Goal: Task Accomplishment & Management: Manage account settings

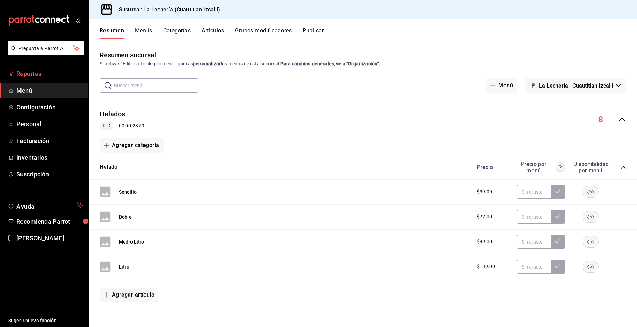
click at [34, 72] on span "Reportes" at bounding box center [49, 73] width 67 height 9
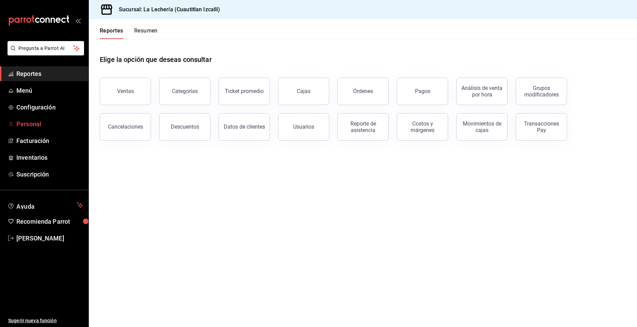
click at [30, 125] on span "Personal" at bounding box center [49, 123] width 67 height 9
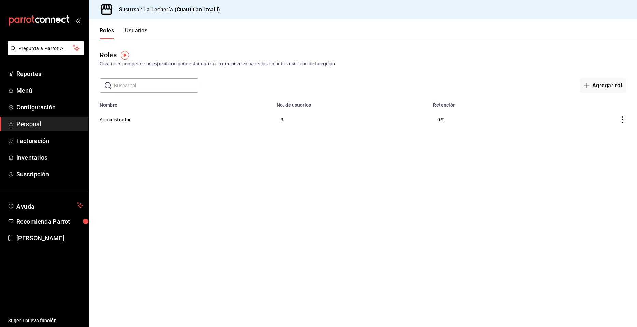
click at [134, 32] on button "Usuarios" at bounding box center [136, 33] width 23 height 12
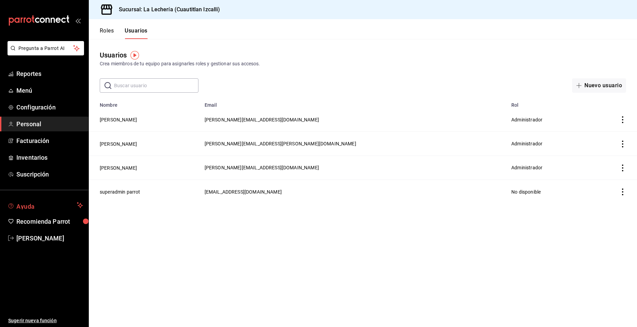
click at [27, 205] on span "Ayuda" at bounding box center [45, 205] width 58 height 8
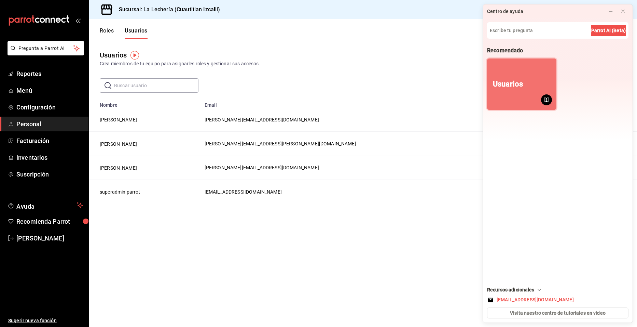
click at [535, 96] on button "Usuarios" at bounding box center [521, 83] width 69 height 51
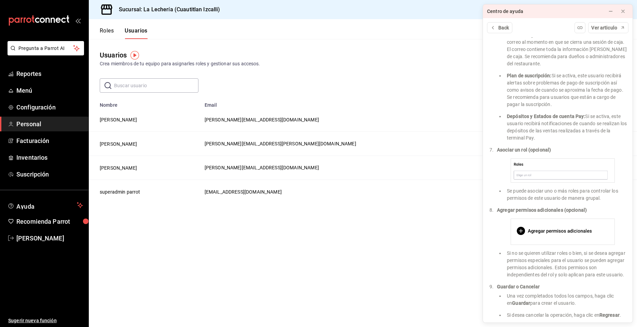
scroll to position [715, 0]
click at [31, 139] on span "Facturación" at bounding box center [49, 140] width 67 height 9
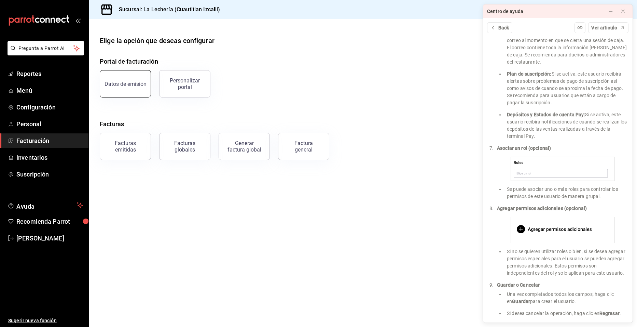
click at [128, 85] on div "Datos de emisión" at bounding box center [126, 84] width 42 height 6
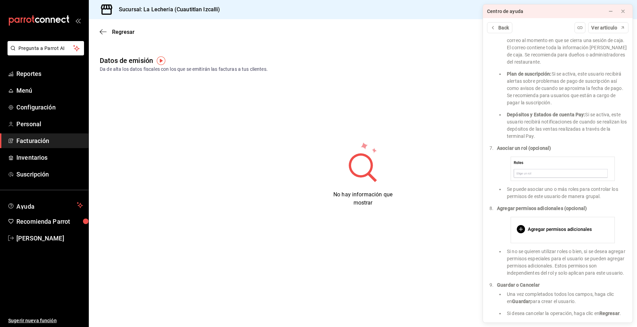
click at [163, 62] on img "button" at bounding box center [161, 60] width 9 height 9
click at [205, 75] on icon "close" at bounding box center [205, 74] width 5 height 5
click at [27, 145] on span "Facturación" at bounding box center [49, 140] width 67 height 9
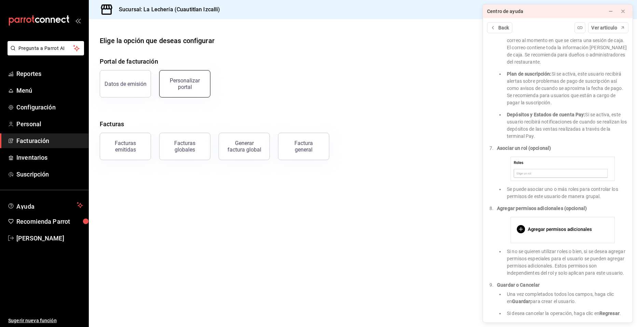
click at [201, 87] on div "Personalizar portal" at bounding box center [185, 83] width 42 height 13
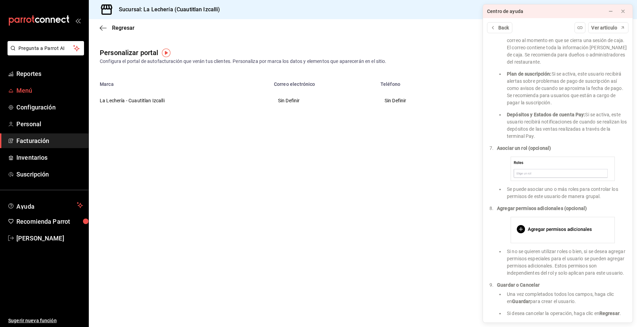
click at [28, 91] on span "Menú" at bounding box center [49, 90] width 67 height 9
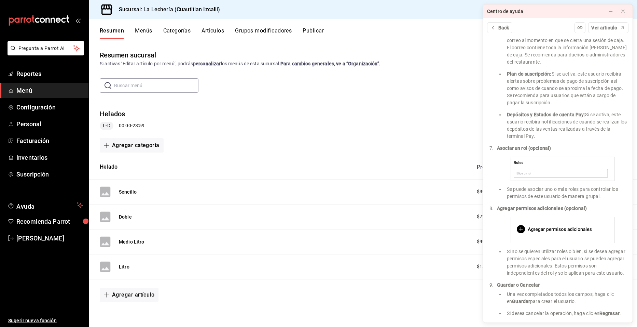
click at [218, 31] on button "Artículos" at bounding box center [213, 33] width 23 height 12
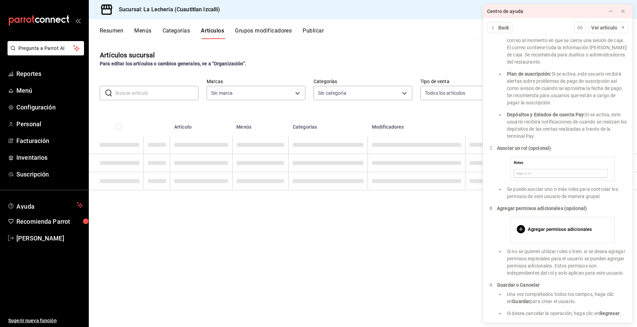
type input "b5db8e62-443b-49c0-a8b1-0f7f5d6a90d2,13ff4a7d-1b2c-43d5-8d3f-92355d9e3b46,34103…"
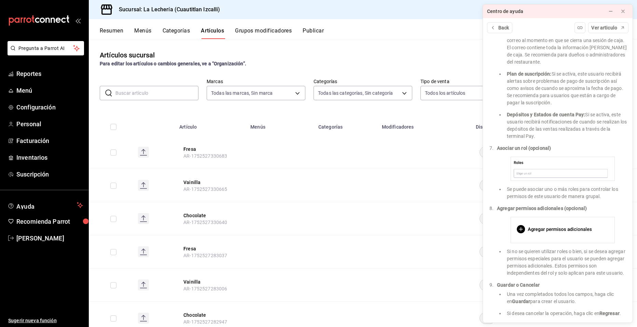
type input "21259822-d269-4c91-89f1-62aa314cf77d"
click at [142, 151] on rect at bounding box center [143, 152] width 11 height 11
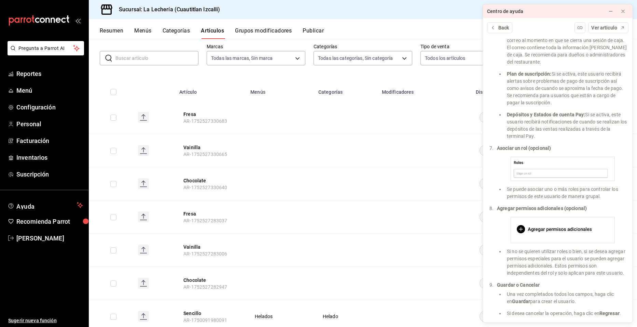
scroll to position [34, 0]
click at [625, 10] on icon at bounding box center [623, 11] width 5 height 5
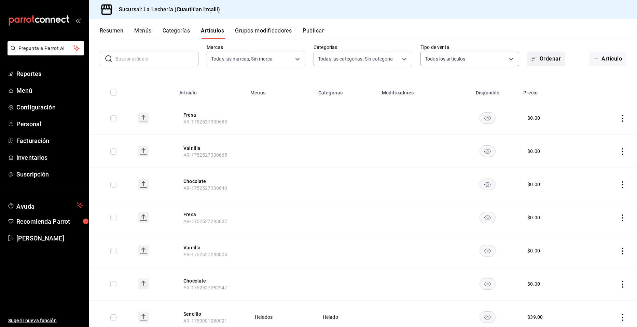
click at [542, 60] on button "Ordenar" at bounding box center [547, 59] width 38 height 14
click at [452, 32] on div at bounding box center [318, 163] width 637 height 327
click at [452, 32] on div "Alfabéticamente (A - Z) Alfabéticamente (Z - A) Creación (más reciente) Creació…" at bounding box center [318, 163] width 637 height 327
click at [316, 31] on button "Publicar" at bounding box center [313, 33] width 21 height 12
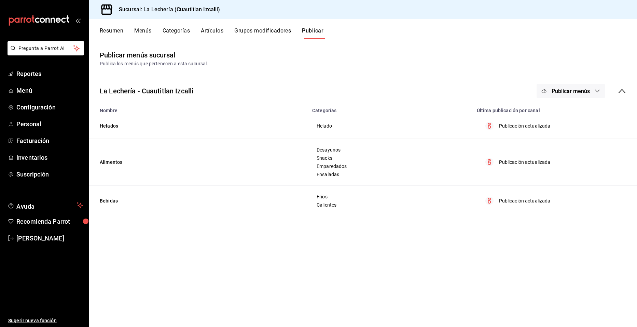
click at [106, 125] on td "Helados" at bounding box center [198, 126] width 219 height 26
click at [265, 31] on button "Grupos modificadores" at bounding box center [262, 33] width 57 height 12
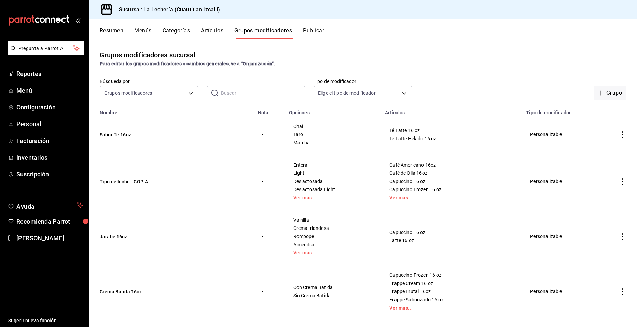
click at [307, 198] on link "Ver más..." at bounding box center [333, 197] width 79 height 5
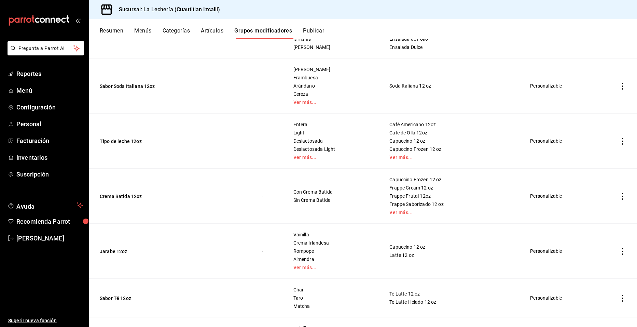
scroll to position [854, 0]
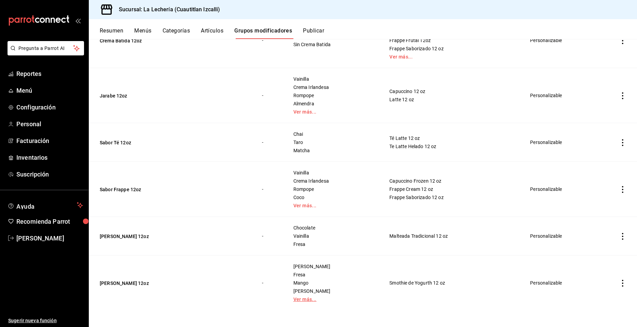
click at [308, 297] on link "Ver más..." at bounding box center [333, 299] width 79 height 5
click at [620, 187] on icon "actions" at bounding box center [623, 189] width 7 height 7
click at [301, 206] on div at bounding box center [318, 163] width 637 height 327
click at [304, 206] on link "Ver más..." at bounding box center [333, 205] width 79 height 5
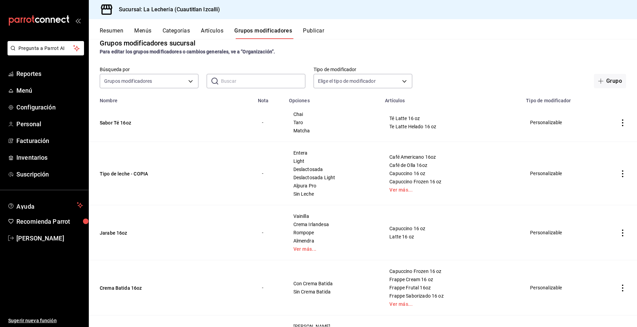
scroll to position [0, 0]
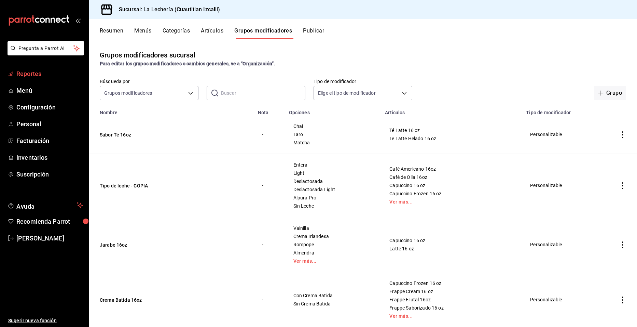
click at [37, 73] on span "Reportes" at bounding box center [49, 73] width 67 height 9
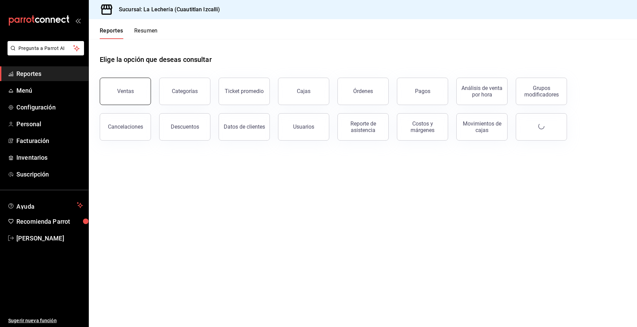
click at [126, 89] on div "Ventas" at bounding box center [125, 91] width 17 height 6
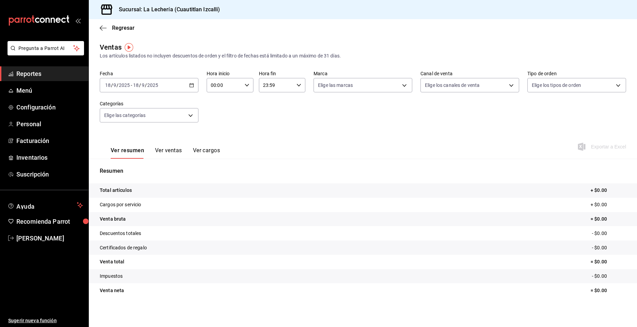
click at [192, 86] on icon "button" at bounding box center [191, 85] width 5 height 5
click at [117, 136] on span "Semana actual" at bounding box center [132, 136] width 53 height 7
click at [28, 72] on span "Reportes" at bounding box center [49, 73] width 67 height 9
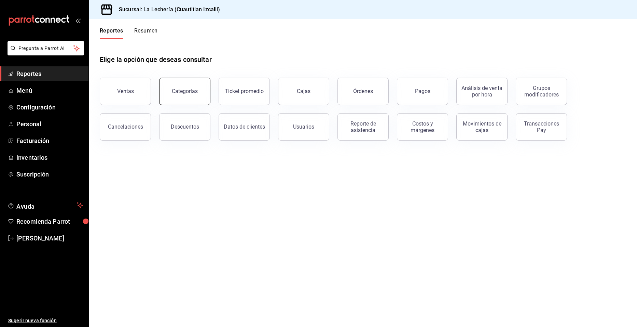
click at [187, 97] on button "Categorías" at bounding box center [184, 91] width 51 height 27
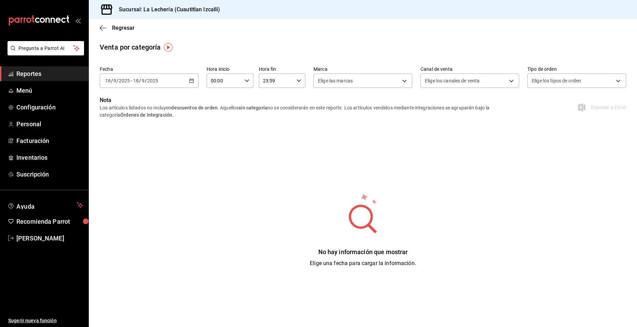
click at [26, 74] on span "Reportes" at bounding box center [49, 73] width 67 height 9
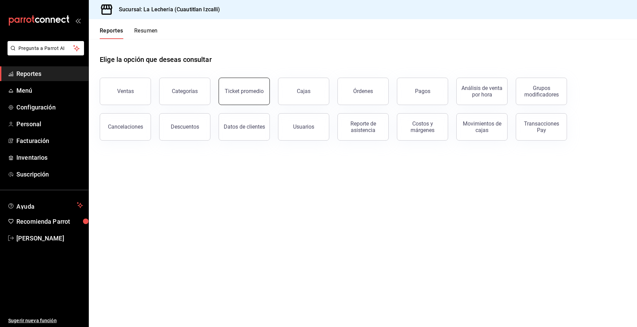
click at [232, 96] on button "Ticket promedio" at bounding box center [244, 91] width 51 height 27
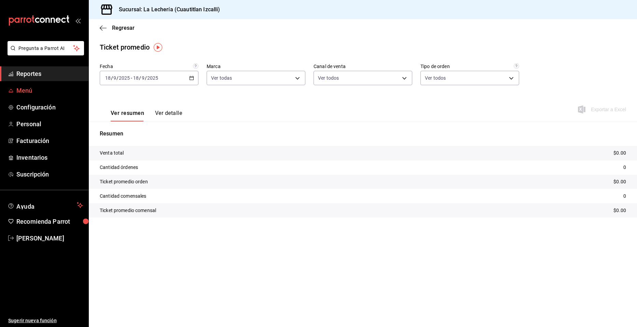
click at [25, 93] on span "Menú" at bounding box center [49, 90] width 67 height 9
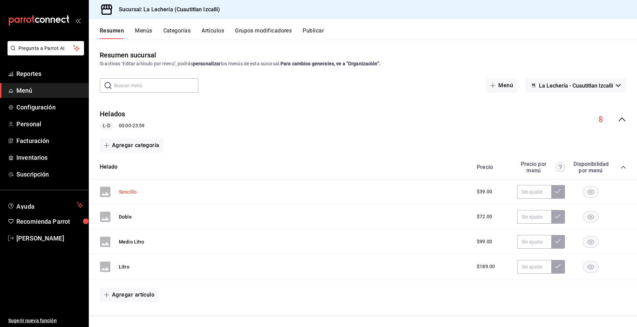
click at [127, 191] on button "Sencillo" at bounding box center [128, 191] width 18 height 7
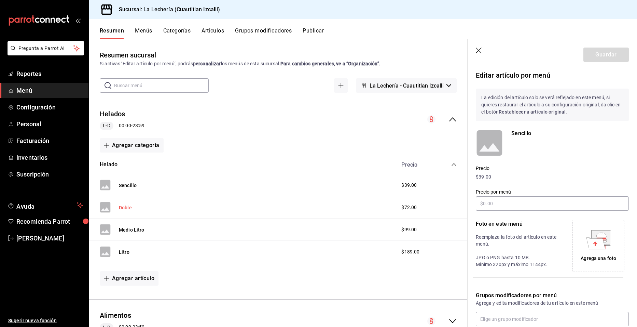
click at [123, 207] on button "Doble" at bounding box center [125, 207] width 13 height 7
click at [126, 229] on button "Medio Litro" at bounding box center [132, 229] width 26 height 7
click at [144, 32] on button "Menús" at bounding box center [143, 33] width 17 height 12
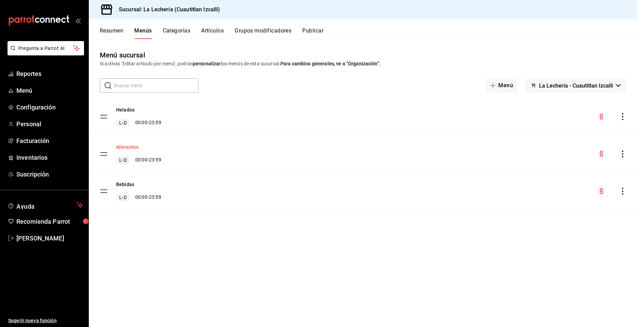
click at [127, 147] on button "Alimentos" at bounding box center [127, 147] width 23 height 7
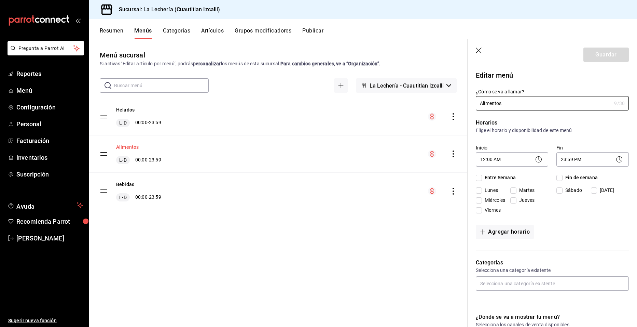
checkbox input "true"
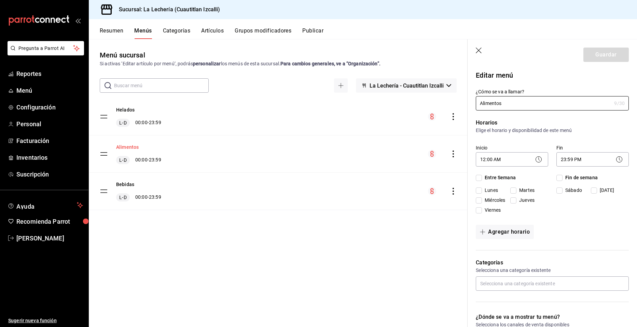
checkbox input "true"
click at [111, 29] on button "Resumen" at bounding box center [112, 33] width 24 height 12
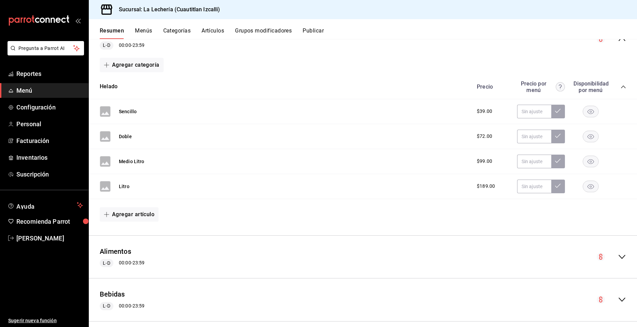
scroll to position [89, 0]
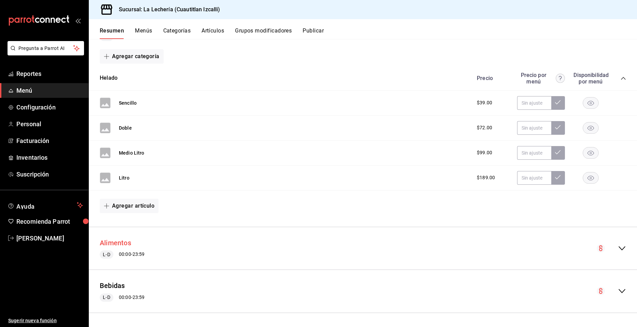
click at [120, 242] on button "Alimentos" at bounding box center [115, 243] width 31 height 10
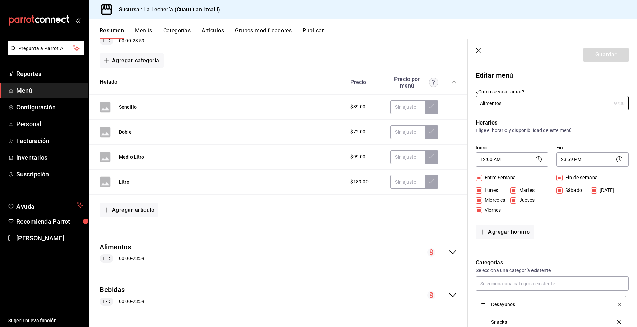
scroll to position [89, 0]
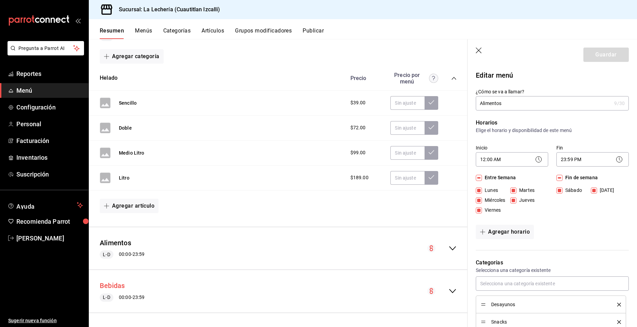
click at [108, 285] on button "Bebidas" at bounding box center [112, 286] width 25 height 10
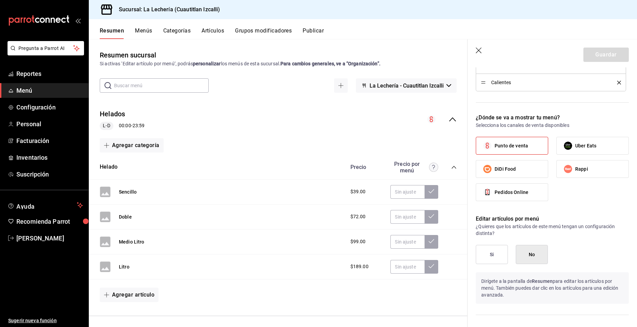
click at [141, 32] on button "Menús" at bounding box center [143, 33] width 17 height 12
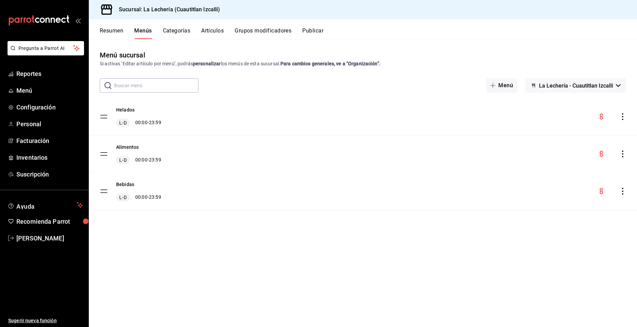
click at [104, 118] on tbody "Helados L-D 00:00 - 23:59 Alimentos L-D 00:00 - 23:59 Bebidas L-D 00:00 - 23:59" at bounding box center [363, 154] width 549 height 112
click at [104, 116] on tbody "Helados L-D 00:00 - 23:59 Alimentos L-D 00:00 - 23:59 Bebidas L-D 00:00 - 23:59" at bounding box center [363, 154] width 549 height 112
click at [130, 109] on button "Helados" at bounding box center [125, 109] width 18 height 7
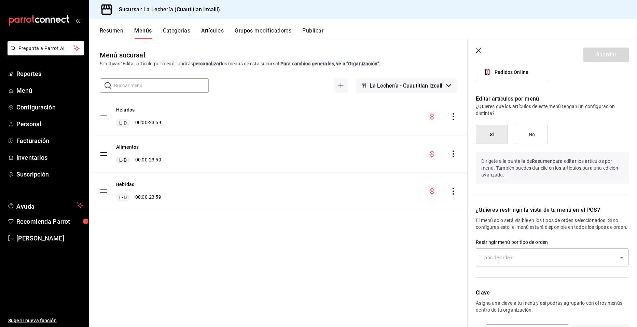
scroll to position [375, 0]
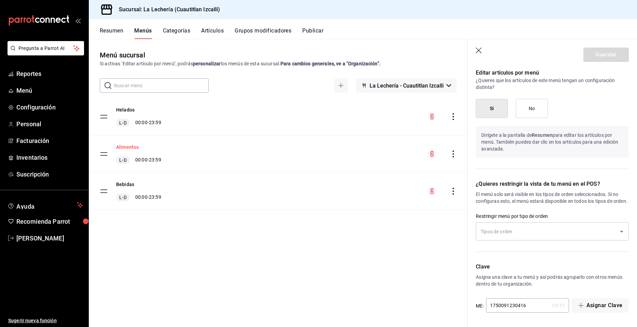
click at [127, 146] on button "Alimentos" at bounding box center [127, 147] width 23 height 7
click at [130, 185] on button "Bebidas" at bounding box center [125, 184] width 18 height 7
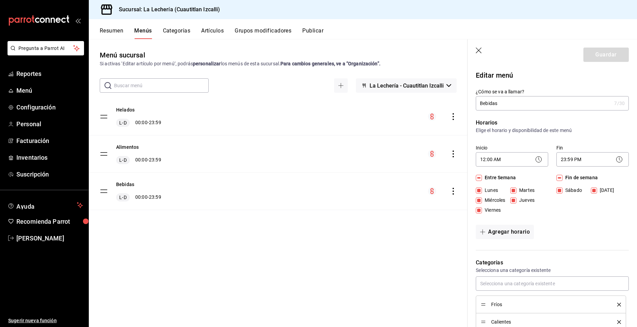
click at [218, 255] on div "Menú sucursal Si activas ‘Editar artículo por menú’, podrás personalizar los me…" at bounding box center [278, 188] width 379 height 276
click at [128, 183] on button "Bebidas" at bounding box center [125, 184] width 18 height 7
click at [126, 110] on button "Helados" at bounding box center [125, 109] width 18 height 7
click at [102, 114] on tbody "Helados L-D 00:00 - 23:59 Alimentos L-D 00:00 - 23:59 Bebidas L-D 00:00 - 23:59" at bounding box center [278, 154] width 379 height 112
click at [102, 116] on tbody "Helados L-D 00:00 - 23:59 Alimentos L-D 00:00 - 23:59 Bebidas L-D 00:00 - 23:59" at bounding box center [278, 154] width 379 height 112
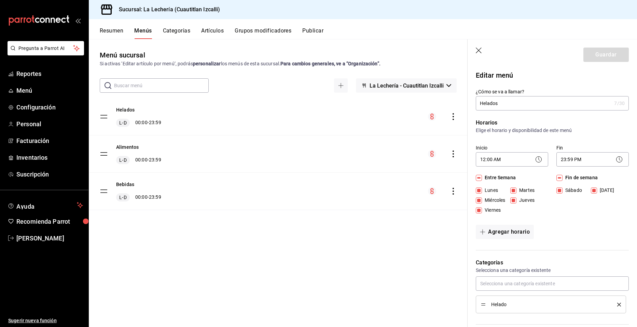
click at [173, 32] on button "Categorías" at bounding box center [177, 33] width 28 height 12
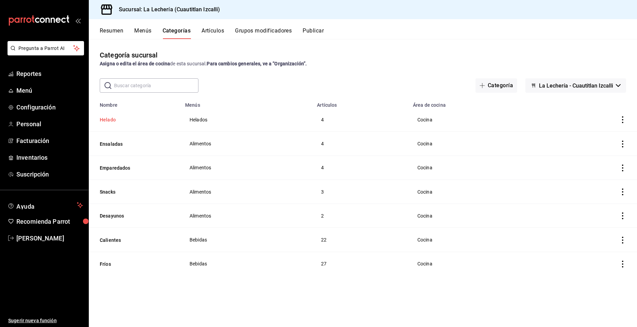
click at [103, 119] on button "Helado" at bounding box center [134, 119] width 68 height 7
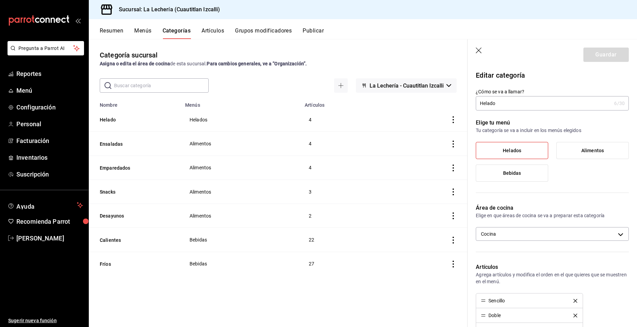
click at [514, 151] on span "Helados" at bounding box center [512, 151] width 18 height 6
click at [0, 0] on input "Helados" at bounding box center [0, 0] width 0 height 0
click at [574, 151] on label "Alimentos" at bounding box center [593, 150] width 72 height 16
click at [0, 0] on input "Alimentos" at bounding box center [0, 0] width 0 height 0
click at [509, 152] on span "Helados" at bounding box center [512, 151] width 18 height 6
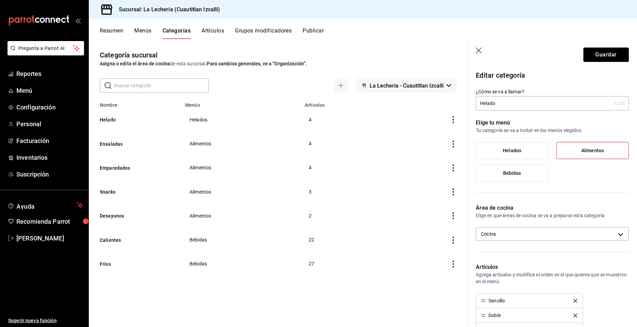
click at [0, 0] on input "Helados" at bounding box center [0, 0] width 0 height 0
click at [505, 175] on span "Bebidas" at bounding box center [512, 173] width 18 height 6
click at [0, 0] on input "Bebidas" at bounding box center [0, 0] width 0 height 0
click at [503, 151] on span "Helados" at bounding box center [512, 151] width 18 height 6
click at [0, 0] on input "Helados" at bounding box center [0, 0] width 0 height 0
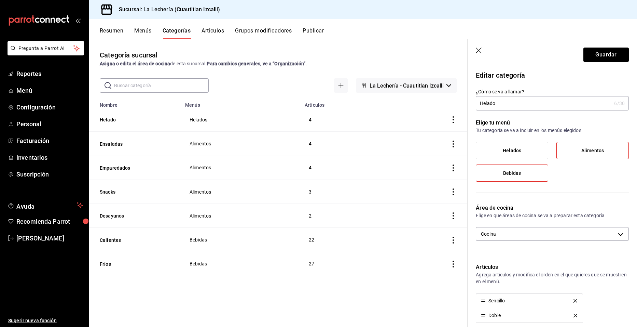
click at [581, 147] on label "Alimentos" at bounding box center [593, 150] width 72 height 16
click at [0, 0] on input "Alimentos" at bounding box center [0, 0] width 0 height 0
click at [526, 172] on label "Bebidas" at bounding box center [512, 173] width 72 height 16
click at [0, 0] on input "Bebidas" at bounding box center [0, 0] width 0 height 0
click at [480, 50] on icon "button" at bounding box center [479, 51] width 7 height 7
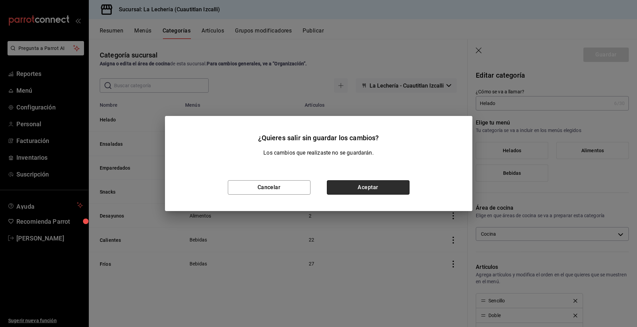
click at [353, 188] on button "Aceptar" at bounding box center [368, 187] width 83 height 14
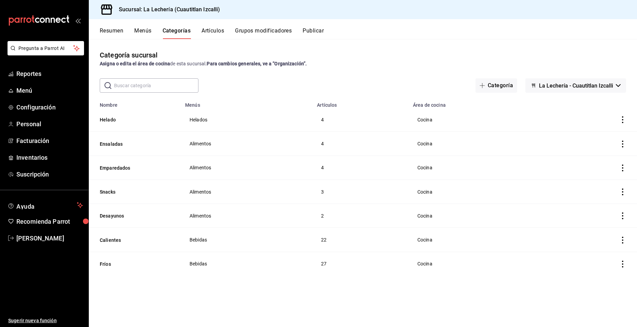
click at [213, 30] on button "Artículos" at bounding box center [213, 33] width 23 height 12
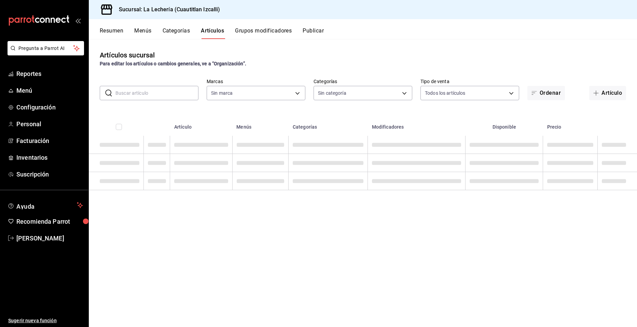
type input "21259822-d269-4c91-89f1-62aa314cf77d"
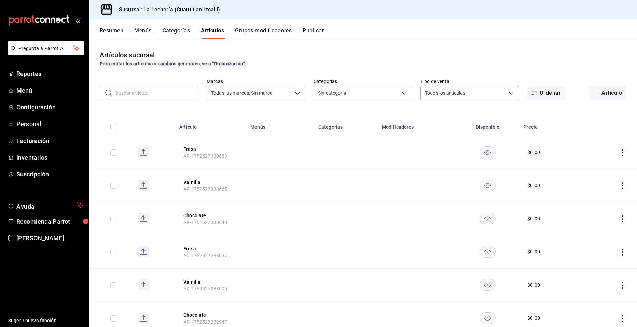
type input "b5db8e62-443b-49c0-a8b1-0f7f5d6a90d2,13ff4a7d-1b2c-43d5-8d3f-92355d9e3b46,34103…"
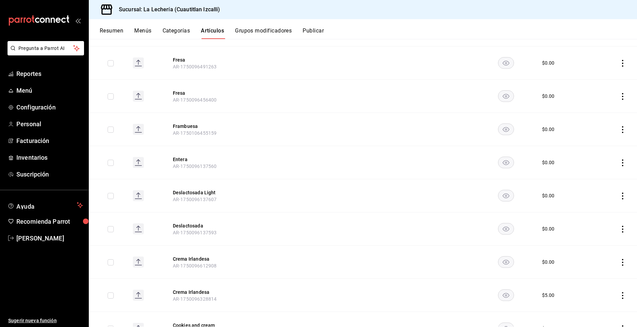
scroll to position [2176, 0]
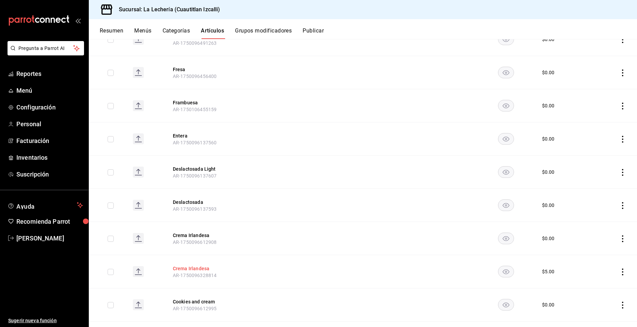
click at [195, 265] on button "Crema Irlandesa" at bounding box center [200, 268] width 55 height 7
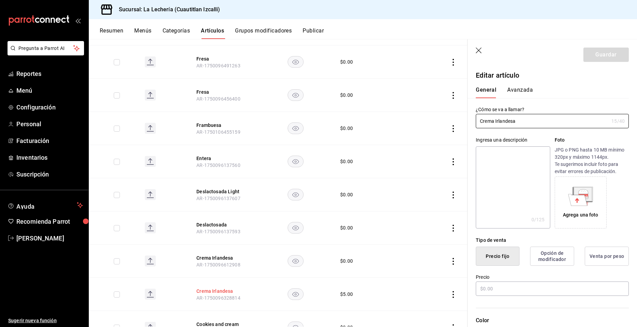
type input "$5.00"
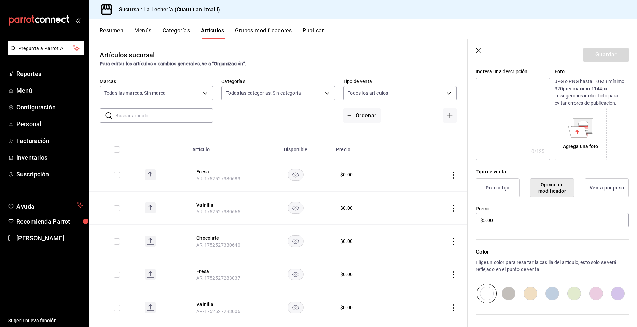
click at [258, 29] on button "Grupos modificadores" at bounding box center [263, 33] width 57 height 12
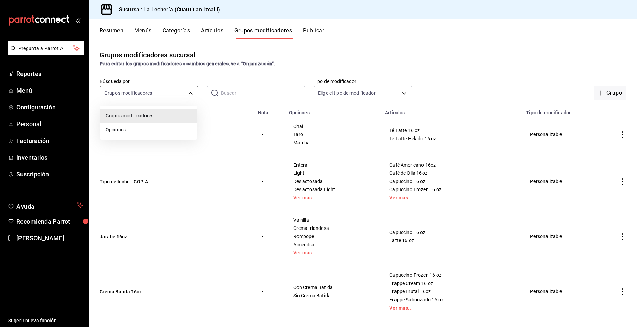
click at [189, 95] on body "Pregunta a Parrot AI Reportes Menú Configuración Personal Facturación Inventari…" at bounding box center [318, 163] width 637 height 327
click at [390, 61] on div at bounding box center [318, 163] width 637 height 327
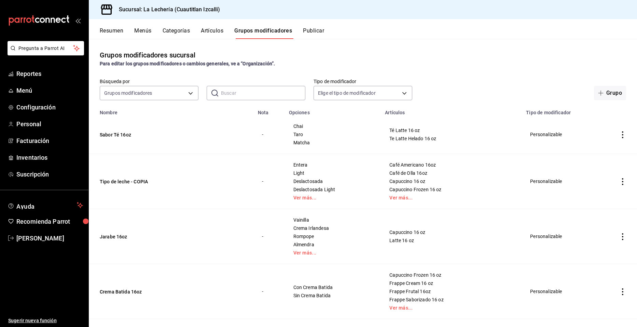
click at [318, 32] on button "Publicar" at bounding box center [313, 33] width 21 height 12
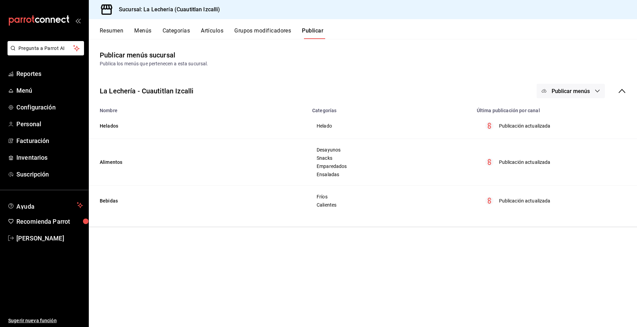
click at [145, 29] on button "Menús" at bounding box center [142, 33] width 17 height 12
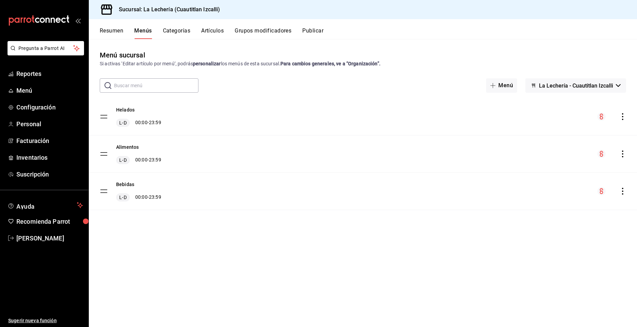
click at [184, 31] on button "Categorías" at bounding box center [177, 33] width 28 height 12
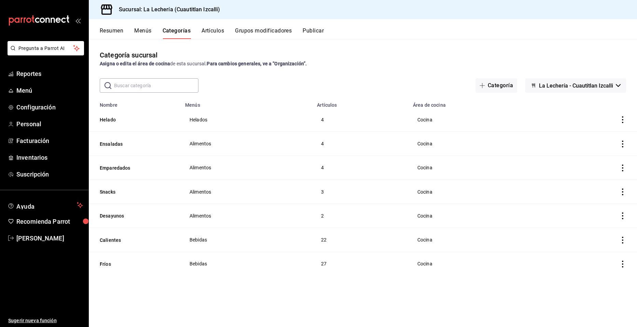
click at [323, 120] on td "4" at bounding box center [361, 120] width 96 height 24
click at [425, 122] on span "Cocina" at bounding box center [479, 119] width 123 height 5
click at [108, 120] on button "Helado" at bounding box center [134, 119] width 68 height 7
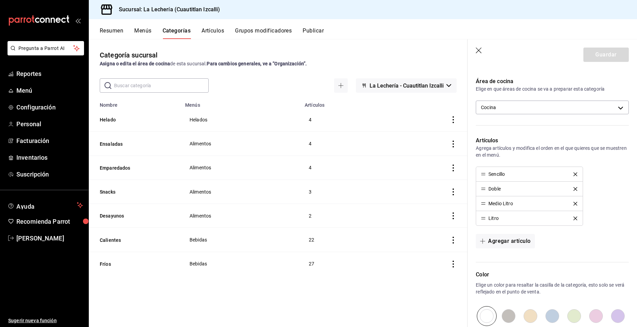
scroll to position [171, 0]
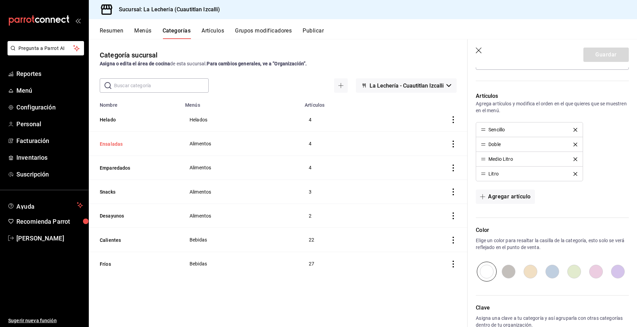
click at [111, 145] on button "Ensaladas" at bounding box center [134, 143] width 68 height 7
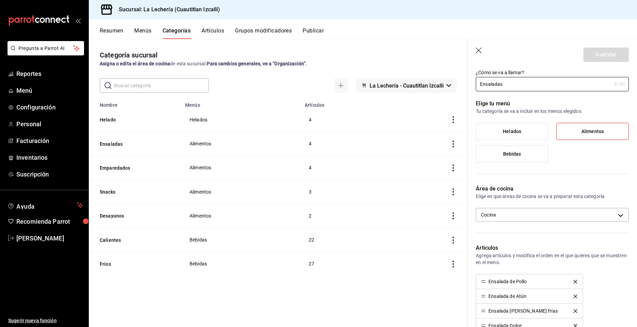
scroll to position [7, 0]
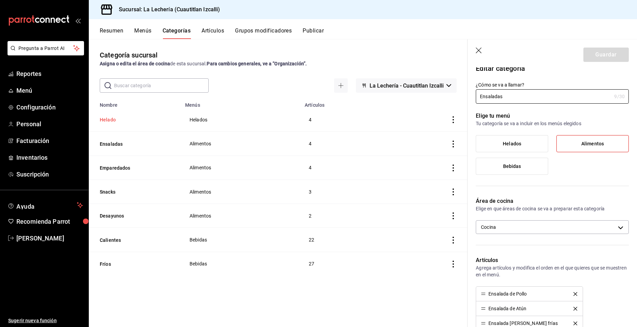
click at [111, 121] on button "Helado" at bounding box center [134, 119] width 68 height 7
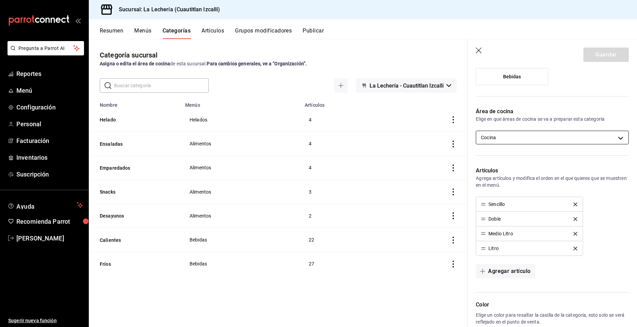
scroll to position [103, 0]
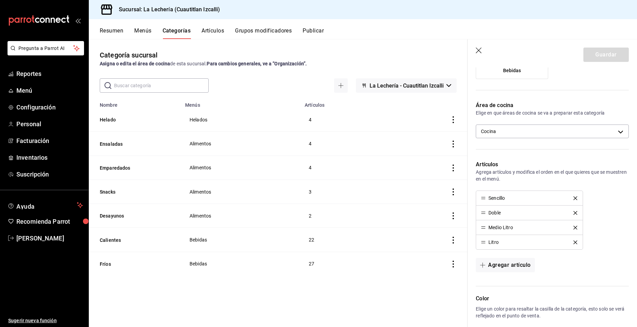
click at [496, 200] on div "Sencillo" at bounding box center [497, 197] width 16 height 5
click at [499, 200] on div "Sencillo" at bounding box center [497, 197] width 16 height 5
click at [609, 199] on div "Sencillo Doble Medio Litro Litro" at bounding box center [552, 219] width 153 height 59
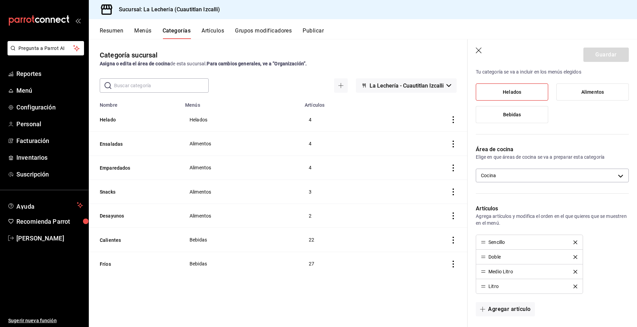
scroll to position [75, 0]
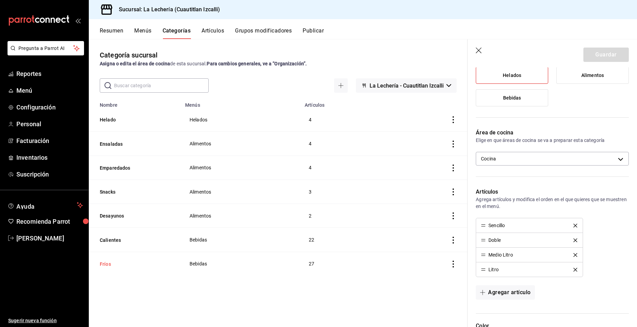
click at [106, 260] on button "Fríos" at bounding box center [134, 263] width 68 height 7
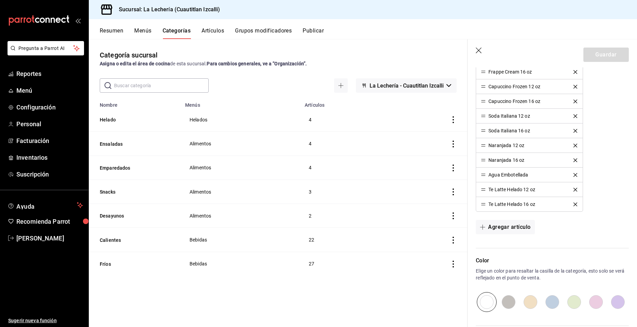
scroll to position [513, 0]
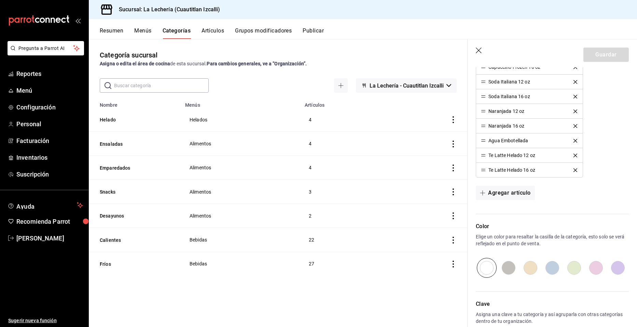
click at [208, 34] on button "Artículos" at bounding box center [213, 33] width 23 height 12
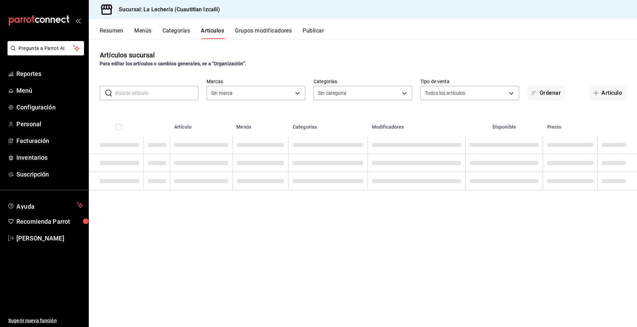
type input "21259822-d269-4c91-89f1-62aa314cf77d"
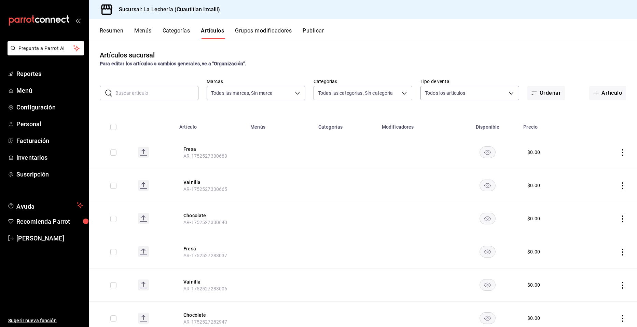
type input "b5db8e62-443b-49c0-a8b1-0f7f5d6a90d2,13ff4a7d-1b2c-43d5-8d3f-92355d9e3b46,34103…"
click at [32, 157] on span "Inventarios" at bounding box center [49, 157] width 67 height 9
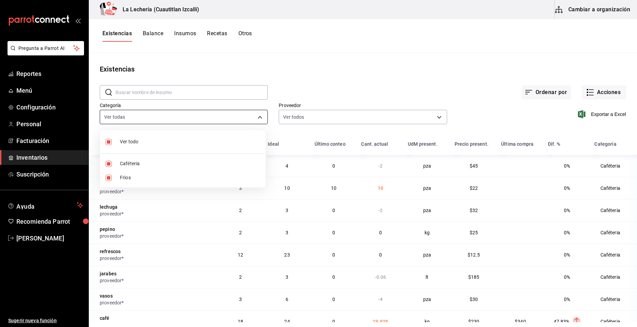
click at [245, 115] on body "Pregunta a Parrot AI Reportes Menú Configuración Personal Facturación Inventari…" at bounding box center [318, 161] width 637 height 322
click at [152, 36] on div at bounding box center [318, 163] width 637 height 327
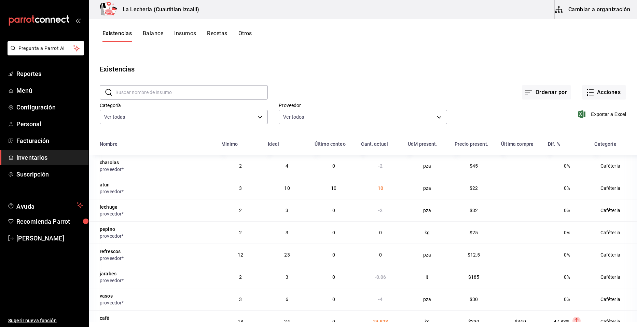
click at [152, 34] on button "Balance" at bounding box center [153, 36] width 21 height 12
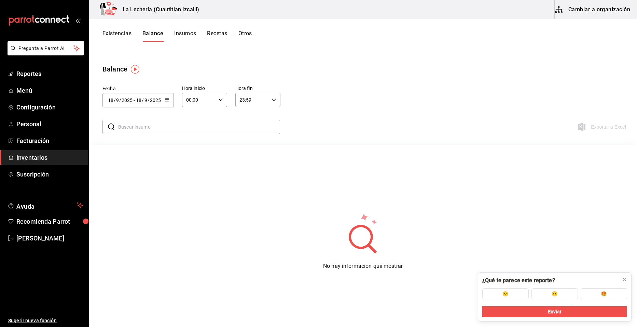
click at [191, 35] on button "Insumos" at bounding box center [185, 36] width 22 height 12
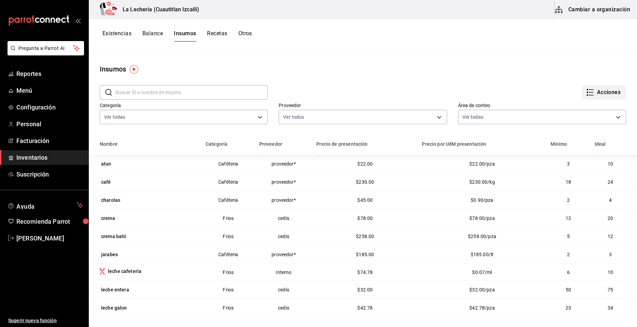
click at [586, 91] on icon "button" at bounding box center [590, 92] width 8 height 8
click at [248, 61] on div at bounding box center [318, 163] width 637 height 327
click at [219, 35] on button "Recetas" at bounding box center [217, 36] width 20 height 12
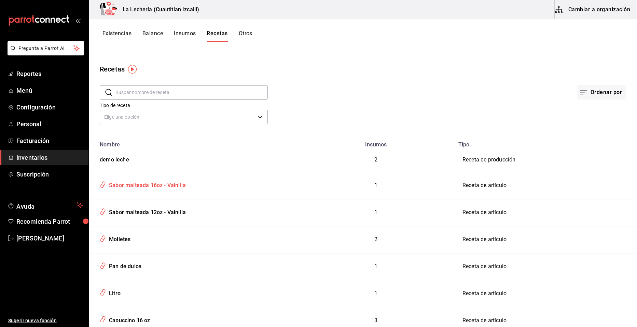
click at [139, 184] on div "Sabor malteada 16oz - Vainilla" at bounding box center [146, 184] width 80 height 11
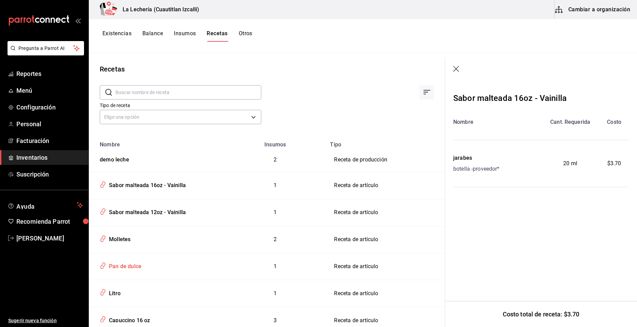
click at [121, 264] on div "Pan de dulce" at bounding box center [123, 265] width 35 height 11
click at [117, 267] on div "Pan de dulce" at bounding box center [123, 265] width 35 height 11
click at [114, 293] on div "Litro" at bounding box center [113, 292] width 14 height 11
click at [114, 294] on div "Litro" at bounding box center [113, 292] width 14 height 11
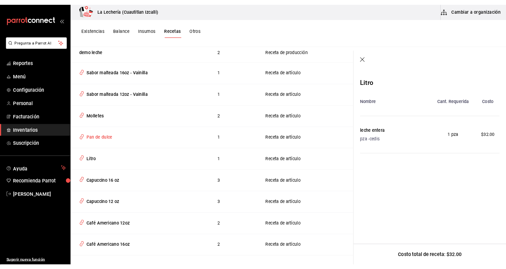
scroll to position [99, 0]
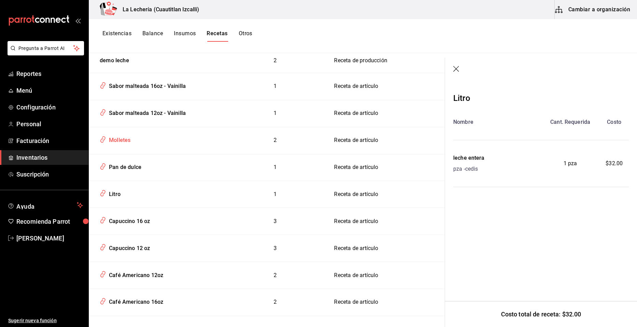
click at [117, 139] on div "Molletes" at bounding box center [118, 139] width 24 height 11
click at [123, 139] on div "Molletes" at bounding box center [118, 139] width 24 height 11
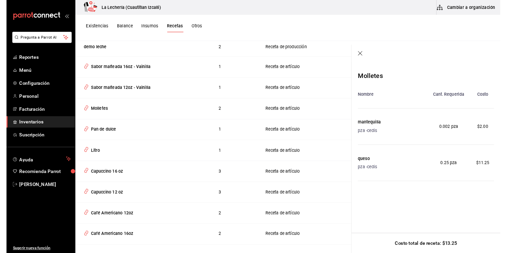
scroll to position [99, 0]
